Goal: Transaction & Acquisition: Purchase product/service

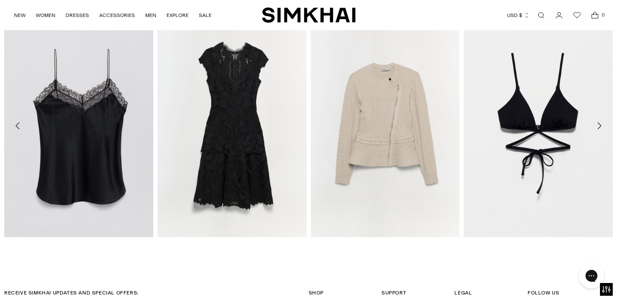
scroll to position [1298, 0]
click at [601, 127] on icon "Move to next carousel slide" at bounding box center [599, 126] width 10 height 10
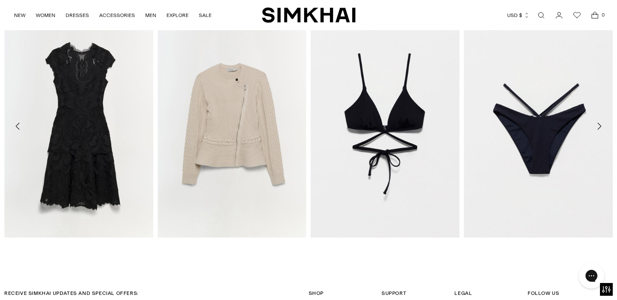
click at [601, 127] on icon "Move to next carousel slide" at bounding box center [599, 126] width 10 height 10
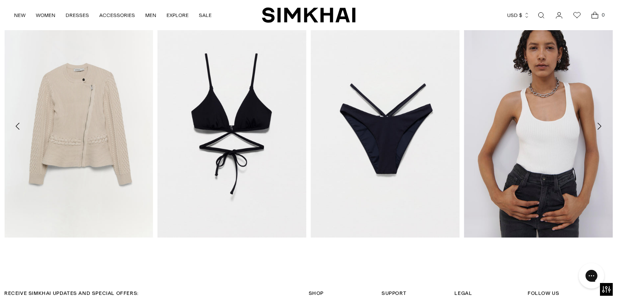
click at [601, 127] on icon "Move to next carousel slide" at bounding box center [599, 126] width 10 height 10
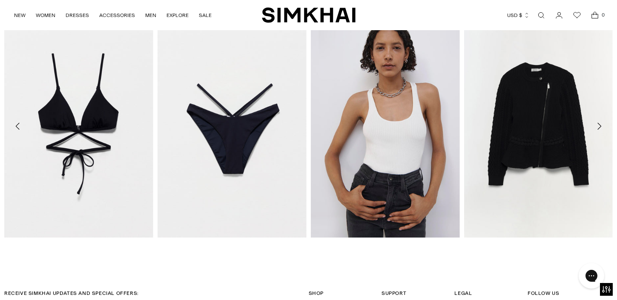
click at [601, 127] on icon "Move to next carousel slide" at bounding box center [599, 126] width 10 height 10
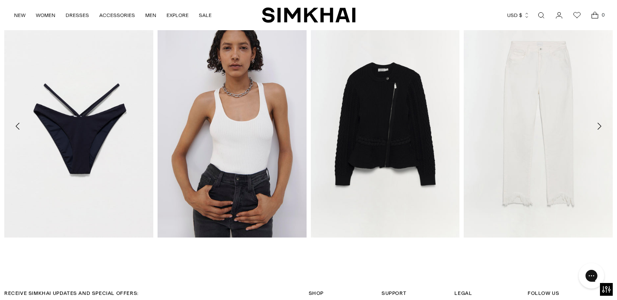
click at [601, 127] on icon "Move to next carousel slide" at bounding box center [599, 126] width 10 height 10
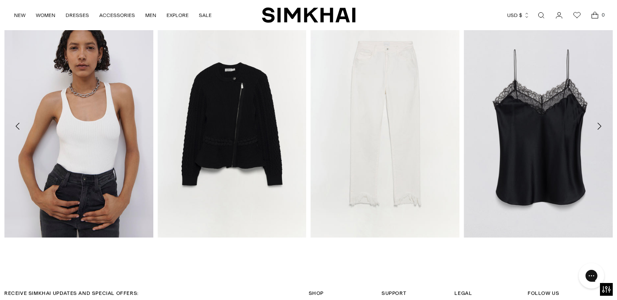
click at [601, 127] on icon "Move to next carousel slide" at bounding box center [599, 126] width 10 height 10
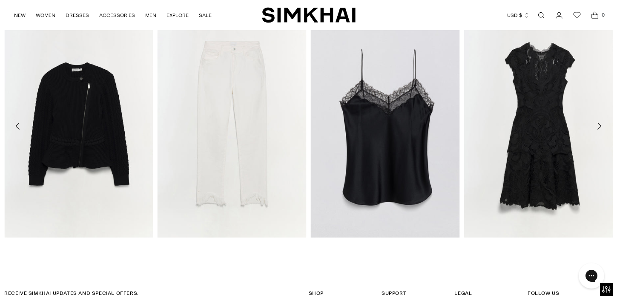
click at [601, 127] on icon "Move to next carousel slide" at bounding box center [599, 126] width 10 height 10
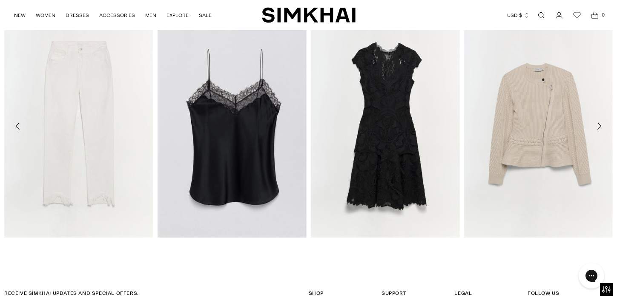
click at [601, 127] on icon "Move to next carousel slide" at bounding box center [599, 126] width 10 height 10
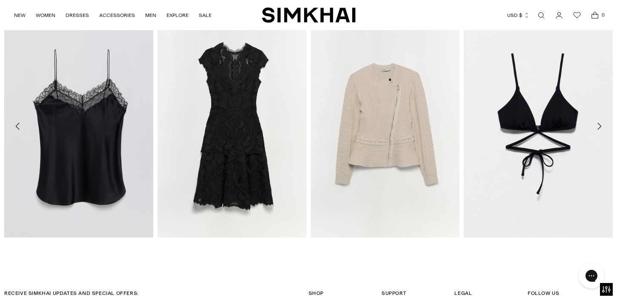
click at [601, 127] on icon "Move to next carousel slide" at bounding box center [599, 126] width 10 height 10
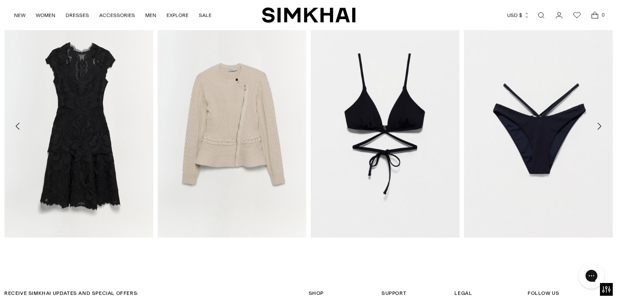
click at [601, 127] on icon "Move to next carousel slide" at bounding box center [599, 126] width 10 height 10
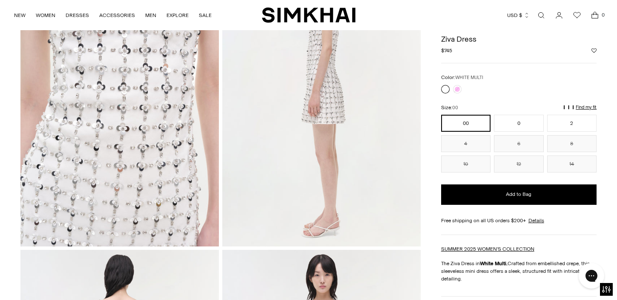
scroll to position [281, 0]
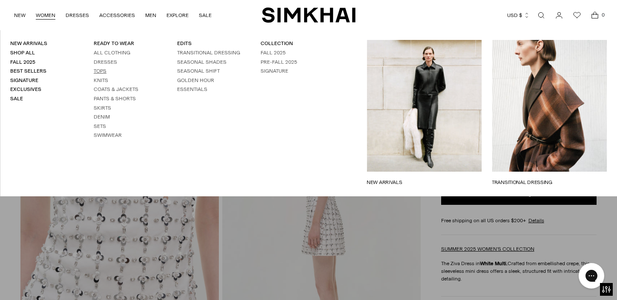
click at [100, 71] on link "Tops" at bounding box center [100, 71] width 13 height 6
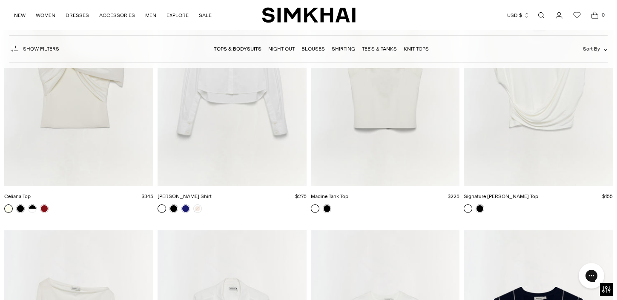
scroll to position [3681, 0]
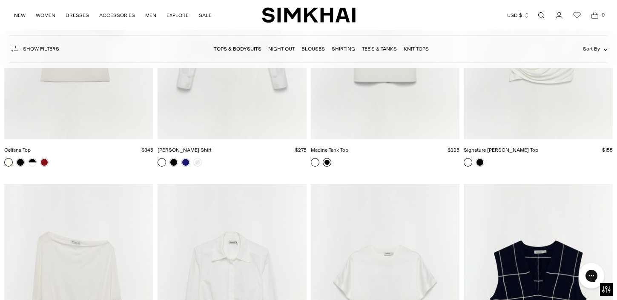
click at [328, 165] on link at bounding box center [327, 162] width 9 height 9
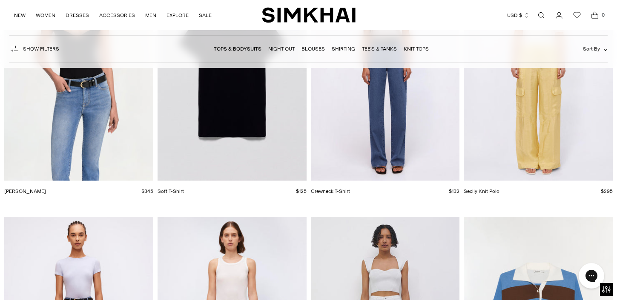
scroll to position [7088, 0]
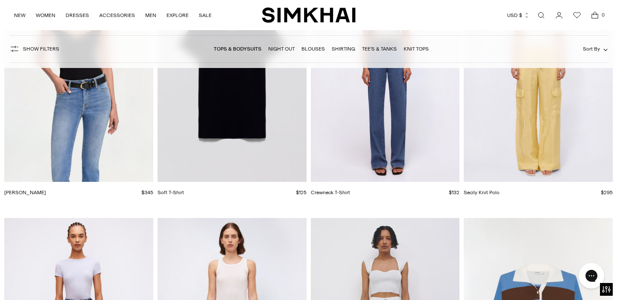
click at [0, 0] on img "Barbara Bodysuit" at bounding box center [0, 0] width 0 height 0
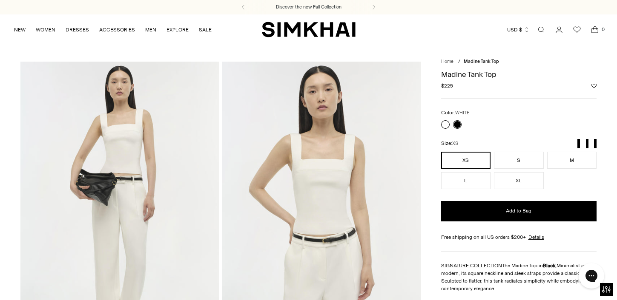
click at [445, 127] on link at bounding box center [445, 124] width 9 height 9
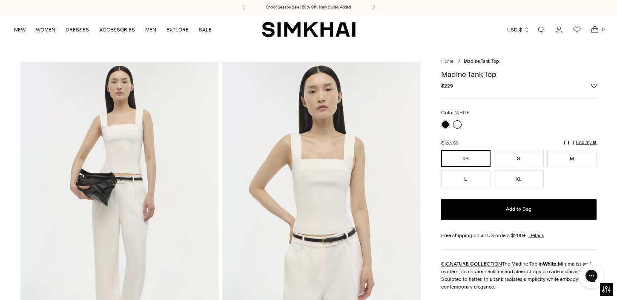
click at [467, 120] on div at bounding box center [519, 124] width 156 height 9
click at [314, 145] on img at bounding box center [321, 210] width 198 height 297
